Goal: Information Seeking & Learning: Learn about a topic

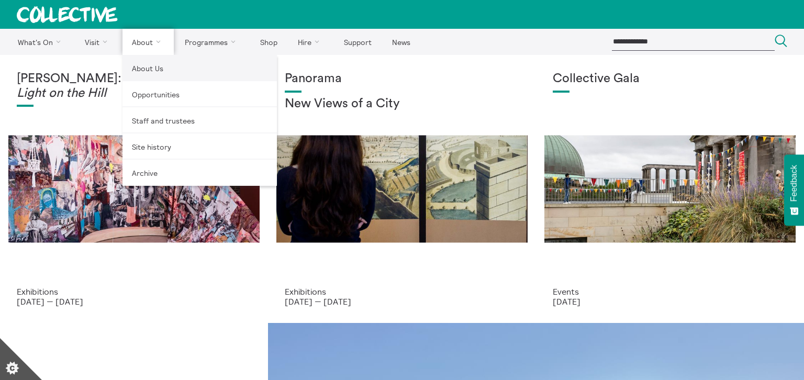
click at [139, 66] on link "About Us" at bounding box center [200, 68] width 154 height 26
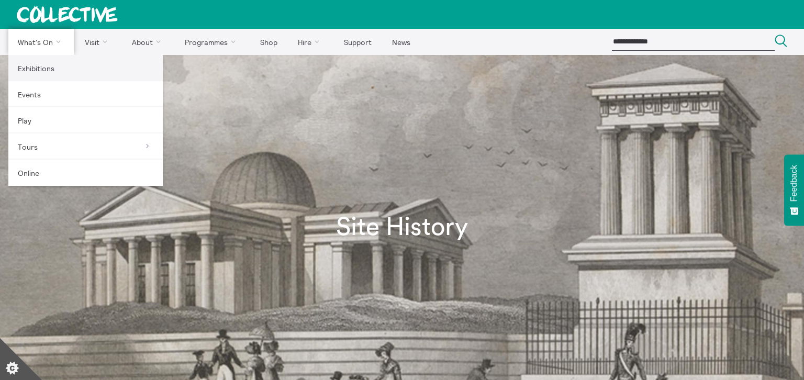
click at [37, 64] on link "Exhibitions" at bounding box center [85, 68] width 154 height 26
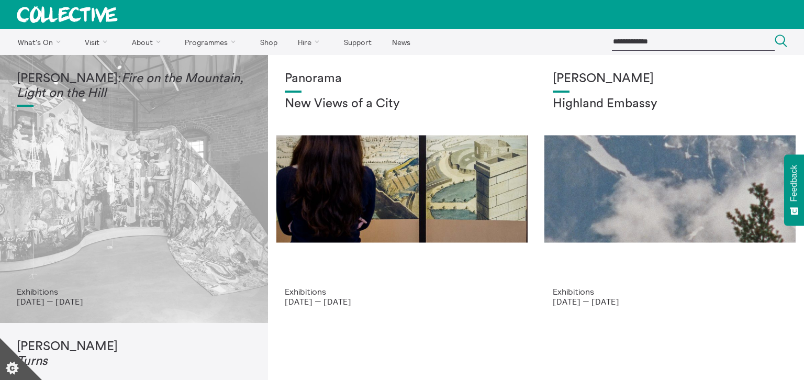
click at [92, 119] on div "Mercedes Azpilicueta: Fire on the Mountain, Light on the Hill" at bounding box center [134, 179] width 235 height 215
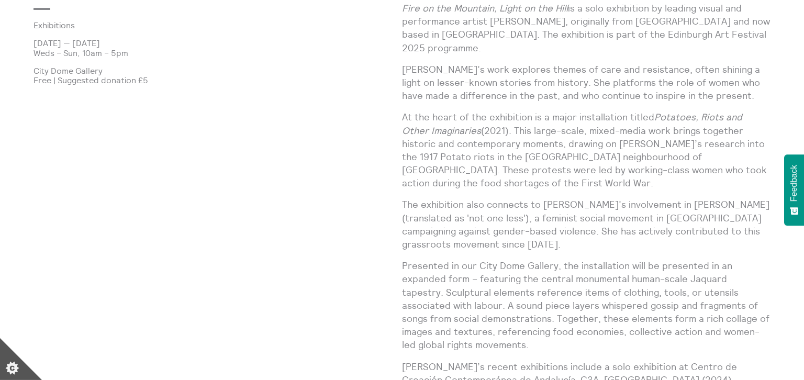
scroll to position [718, 0]
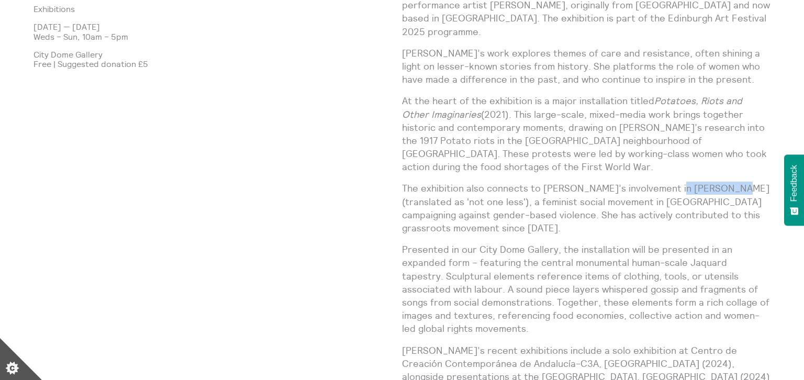
drag, startPoint x: 663, startPoint y: 187, endPoint x: 722, endPoint y: 187, distance: 58.6
click at [722, 187] on p "The exhibition also connects to [PERSON_NAME]’s involvement in [PERSON_NAME] (t…" at bounding box center [586, 208] width 369 height 53
copy p "Ni Una Menos"
